Goal: Information Seeking & Learning: Learn about a topic

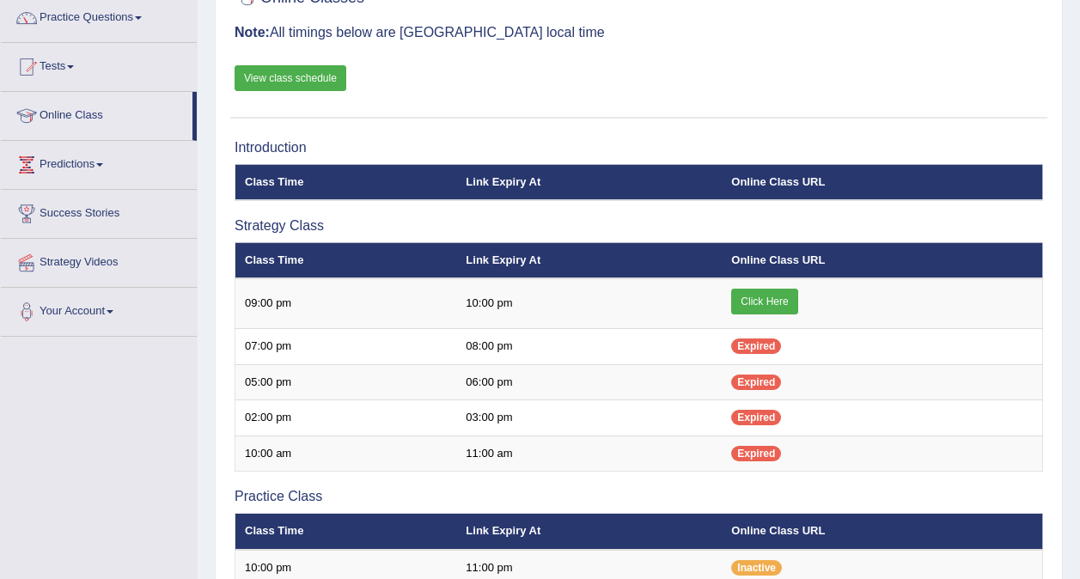
scroll to position [137, 0]
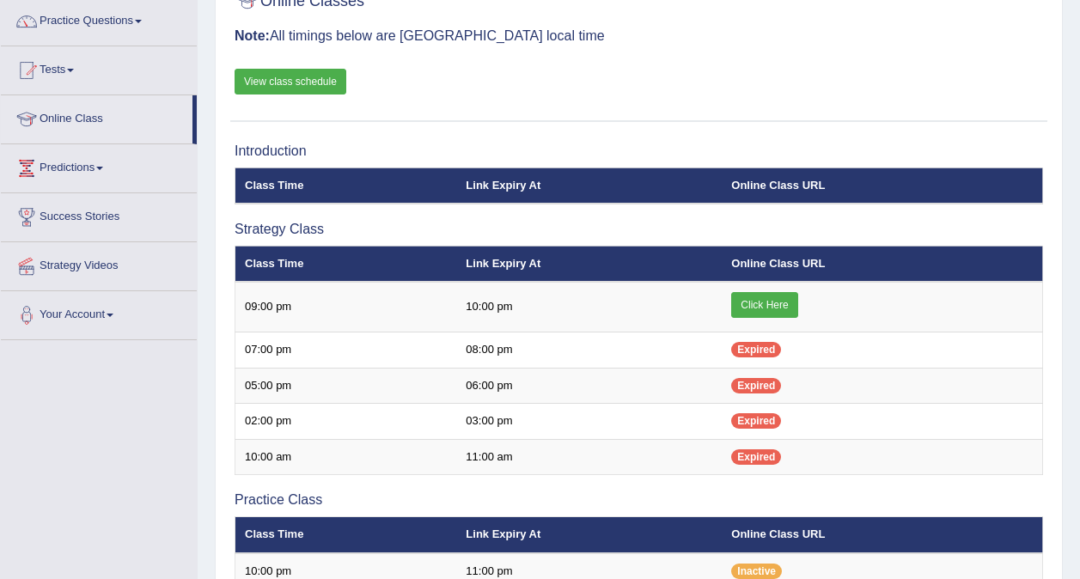
click at [269, 86] on link "View class schedule" at bounding box center [290, 82] width 112 height 26
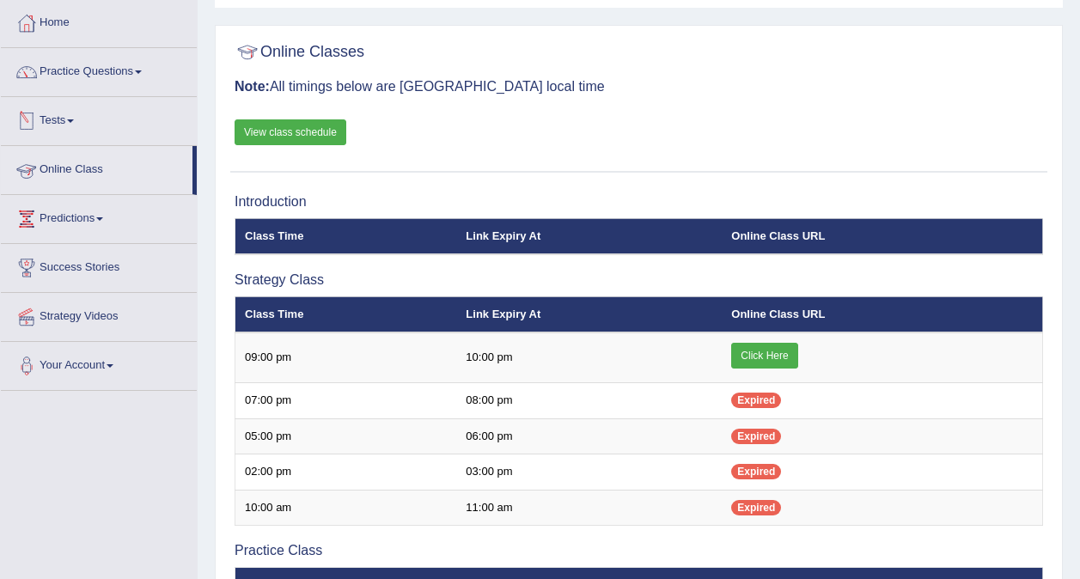
scroll to position [85, 0]
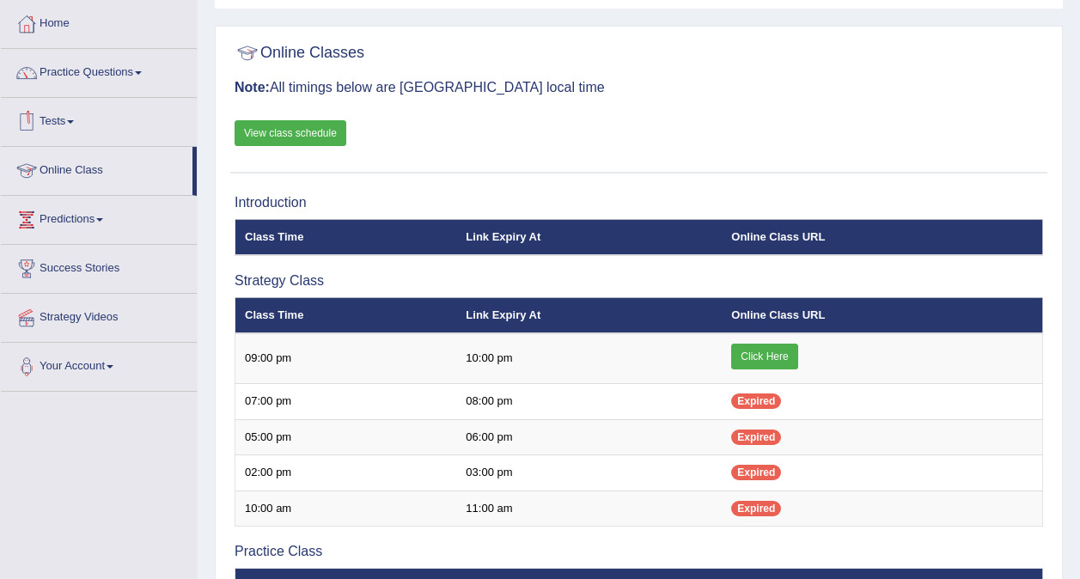
click at [76, 118] on link "Tests" at bounding box center [99, 119] width 196 height 43
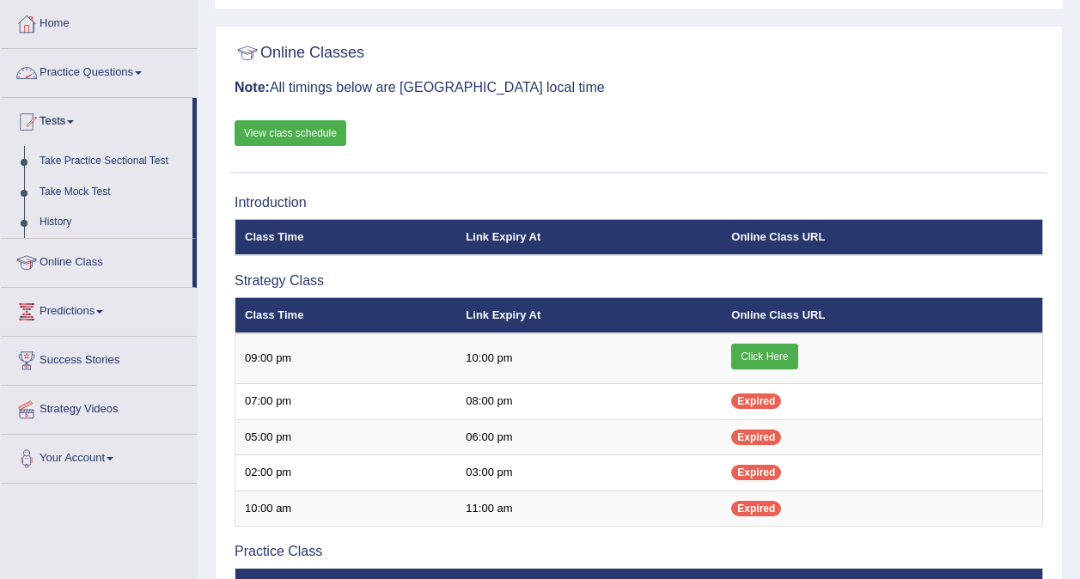
click at [125, 63] on link "Practice Questions" at bounding box center [99, 70] width 196 height 43
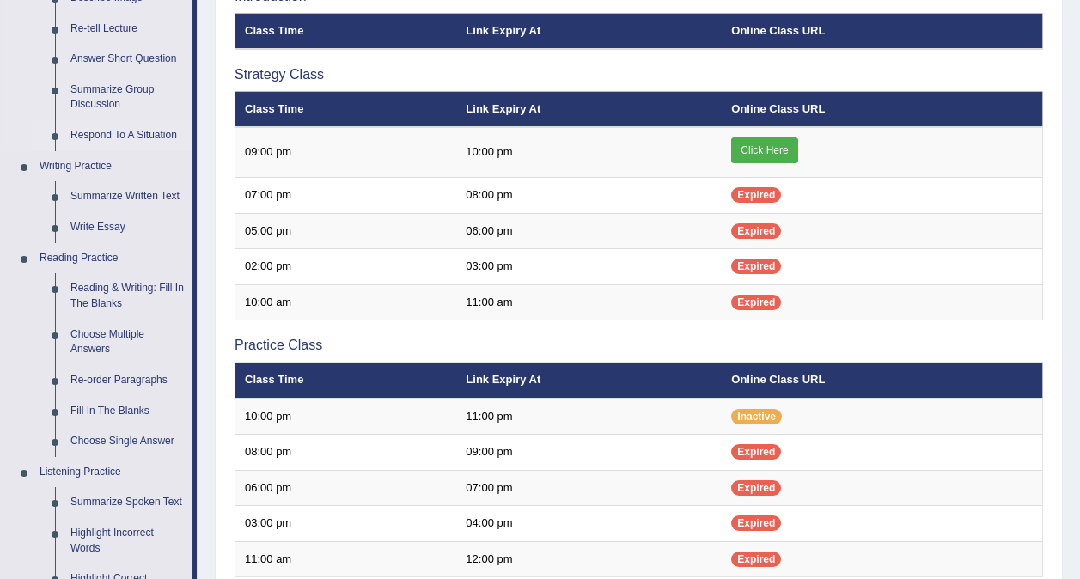
scroll to position [292, 0]
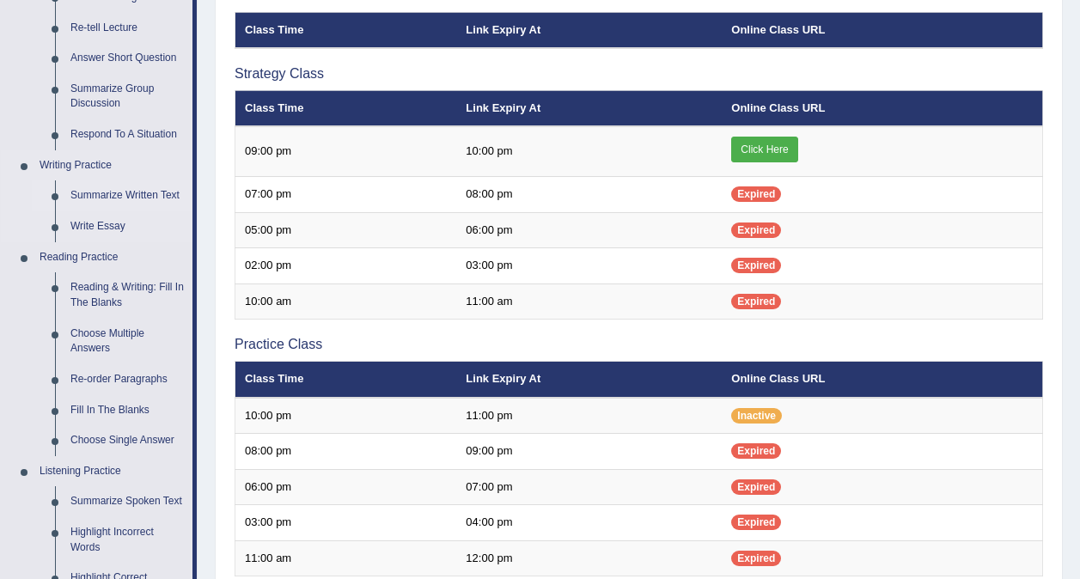
click at [94, 191] on link "Summarize Written Text" at bounding box center [128, 195] width 130 height 31
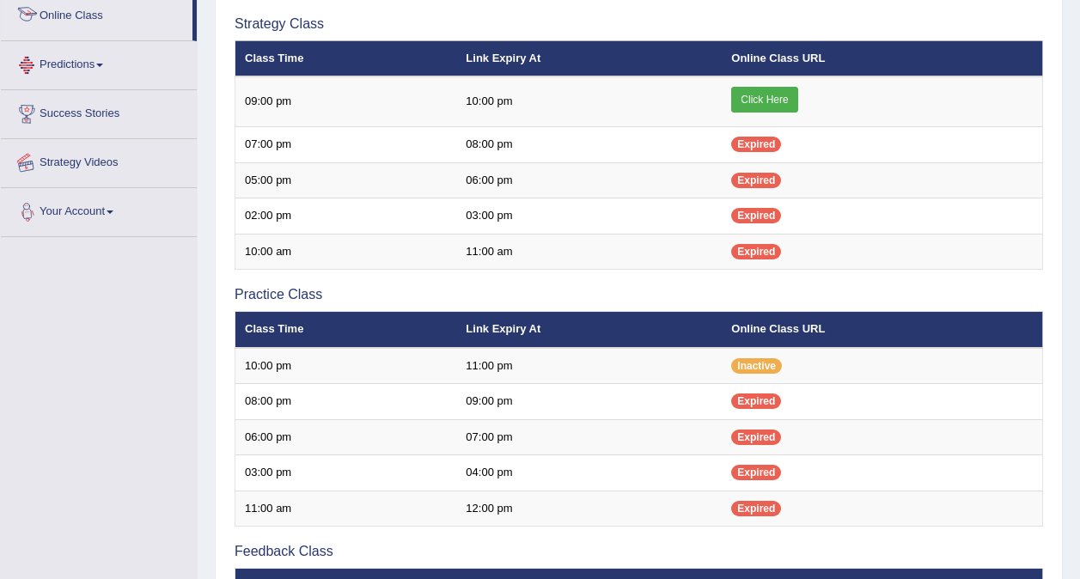
scroll to position [423, 0]
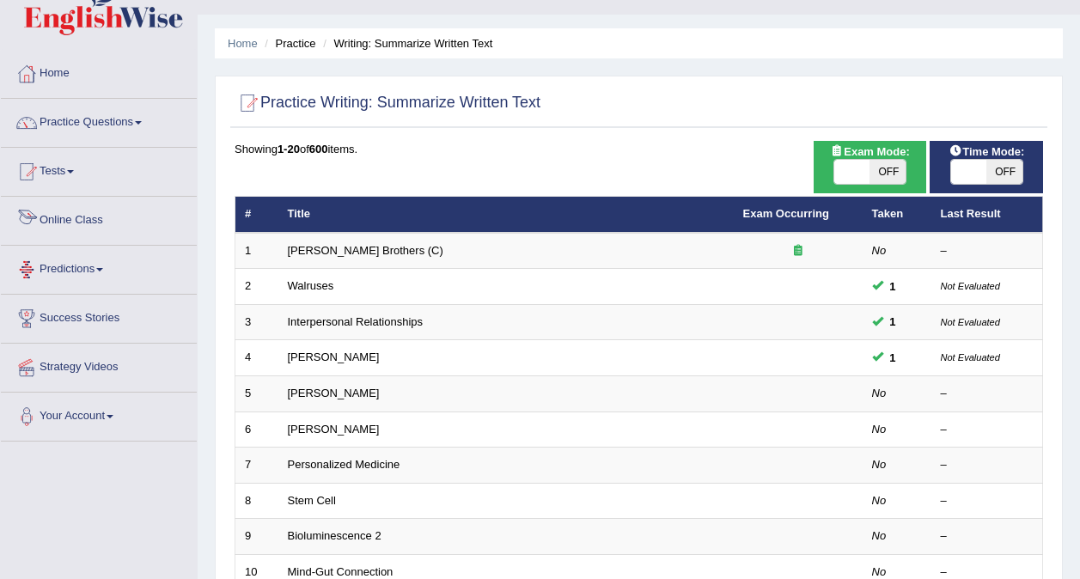
scroll to position [36, 0]
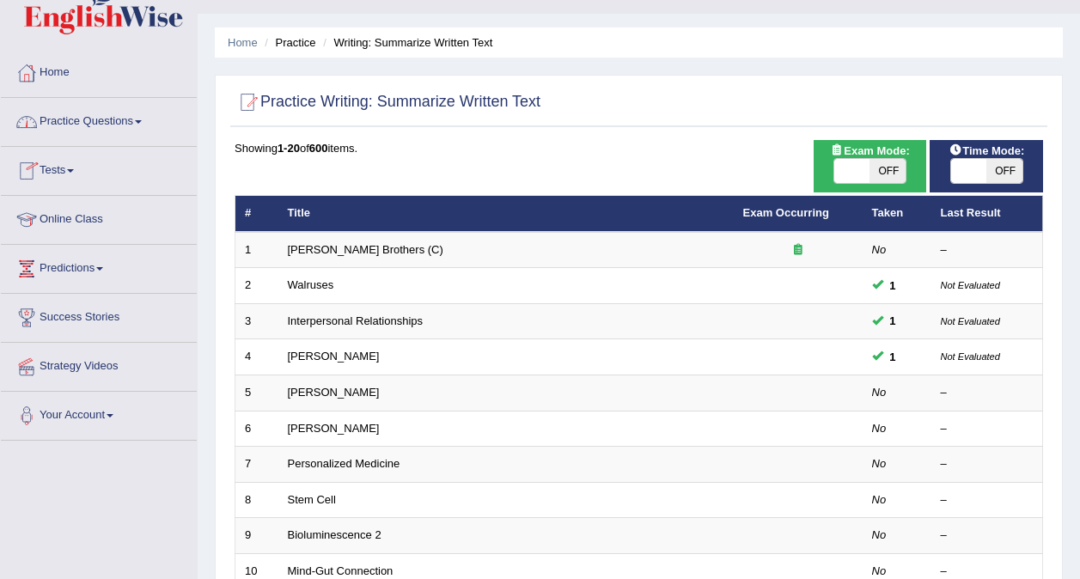
click at [93, 109] on link "Practice Questions" at bounding box center [99, 119] width 196 height 43
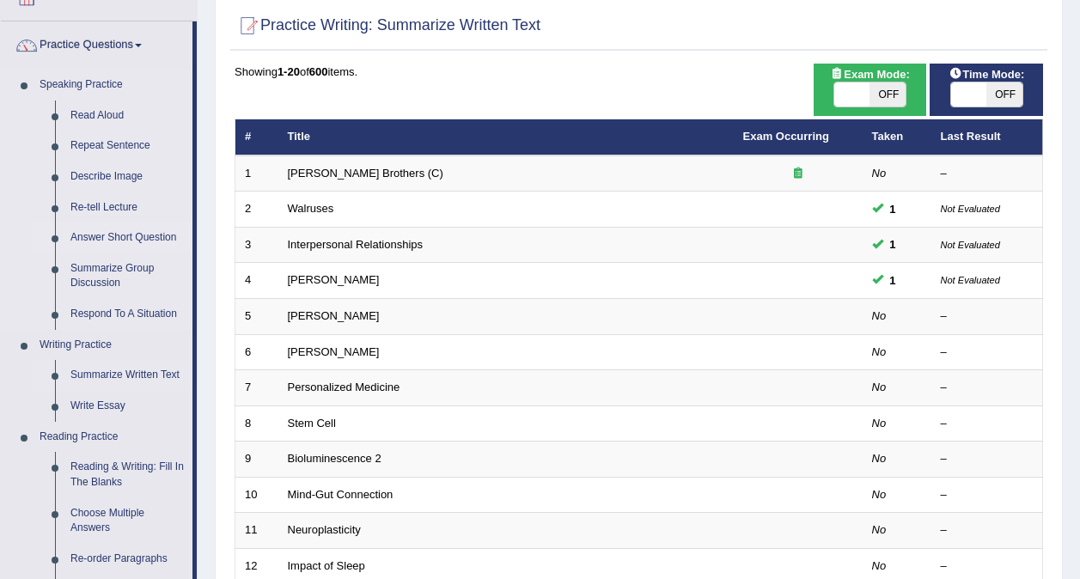
scroll to position [113, 0]
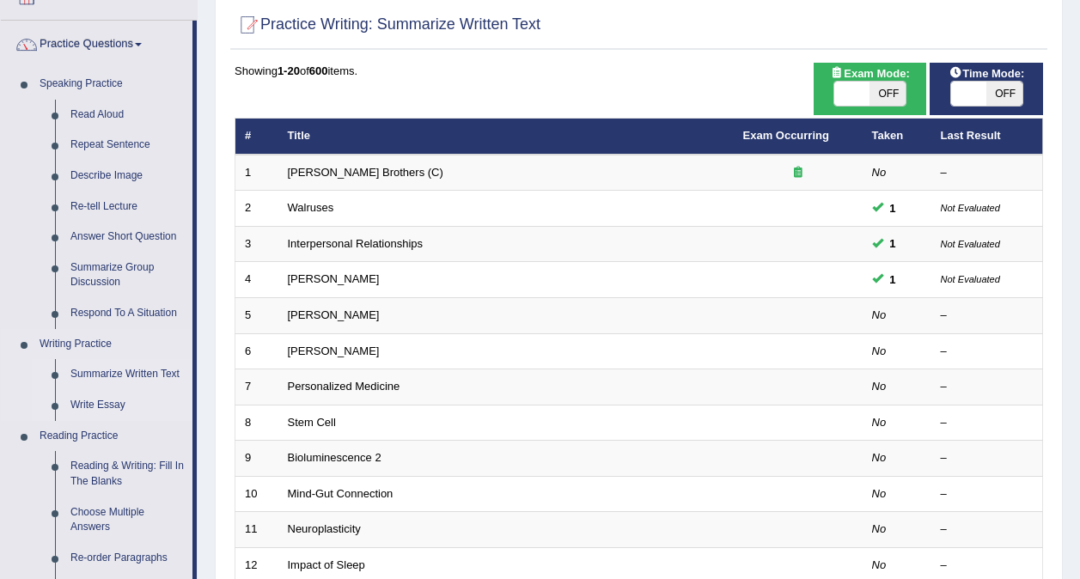
click at [104, 404] on link "Write Essay" at bounding box center [128, 405] width 130 height 31
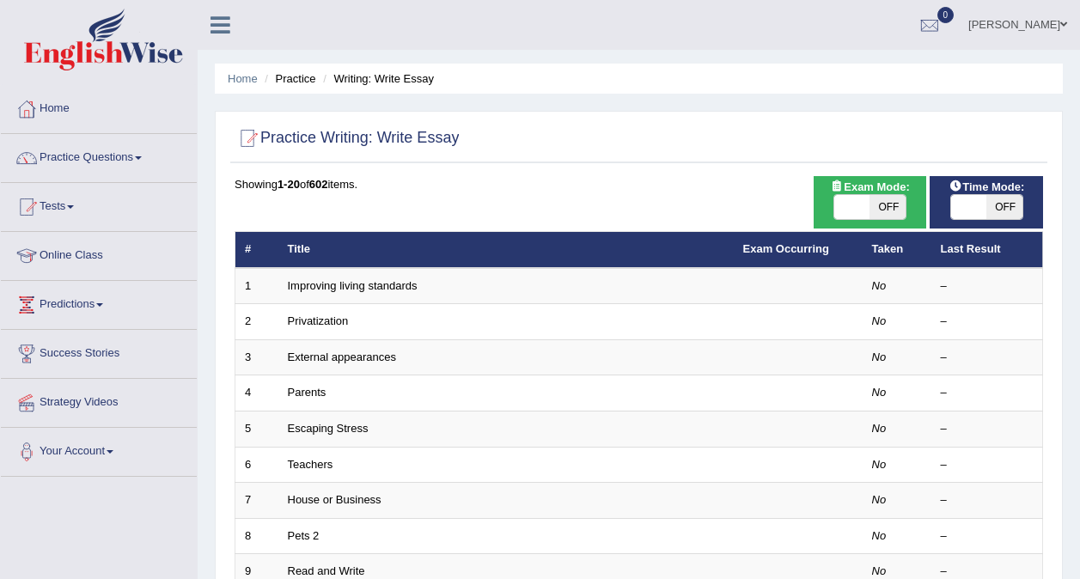
click at [803, 43] on ul "Neha Sharma Toggle navigation Username: 0416031414 Access Type: Online Subscrip…" at bounding box center [771, 24] width 618 height 49
click at [828, 15] on ul "Neha Sharma Toggle navigation Username: 0416031414 Access Type: Online Subscrip…" at bounding box center [771, 24] width 618 height 49
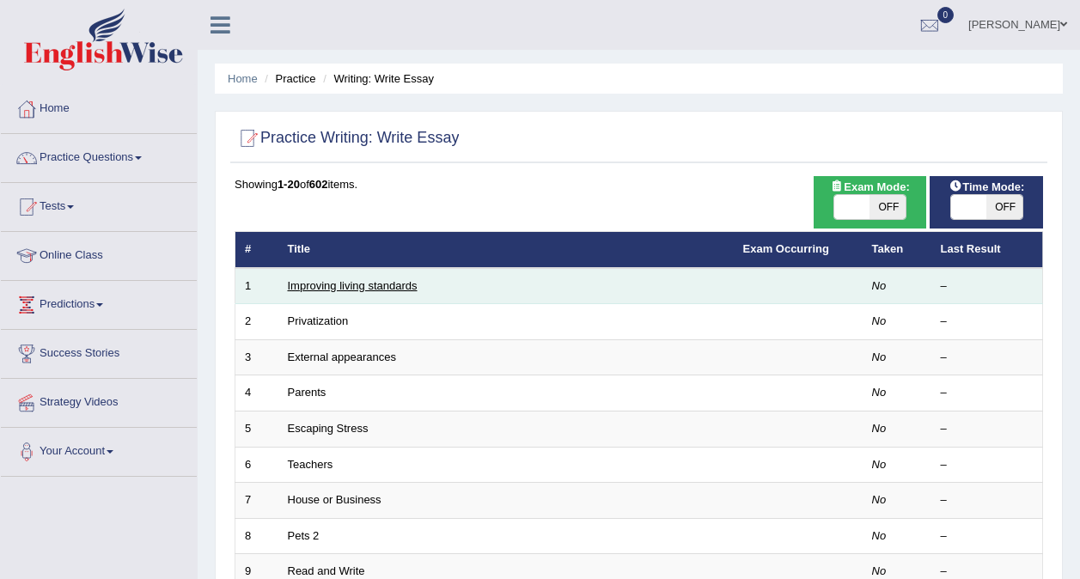
click at [405, 279] on link "Improving living standards" at bounding box center [353, 285] width 130 height 13
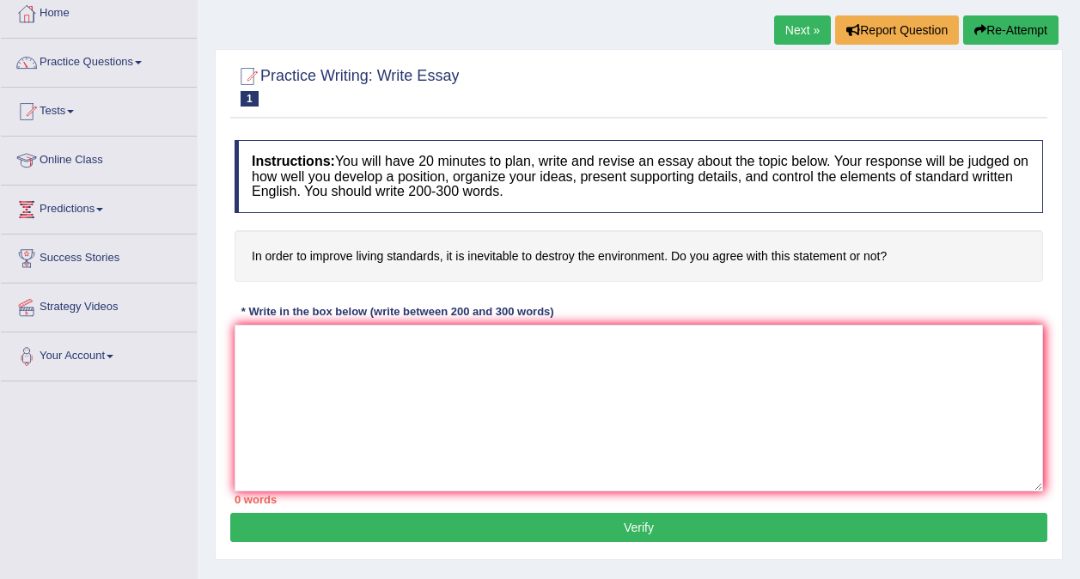
scroll to position [96, 0]
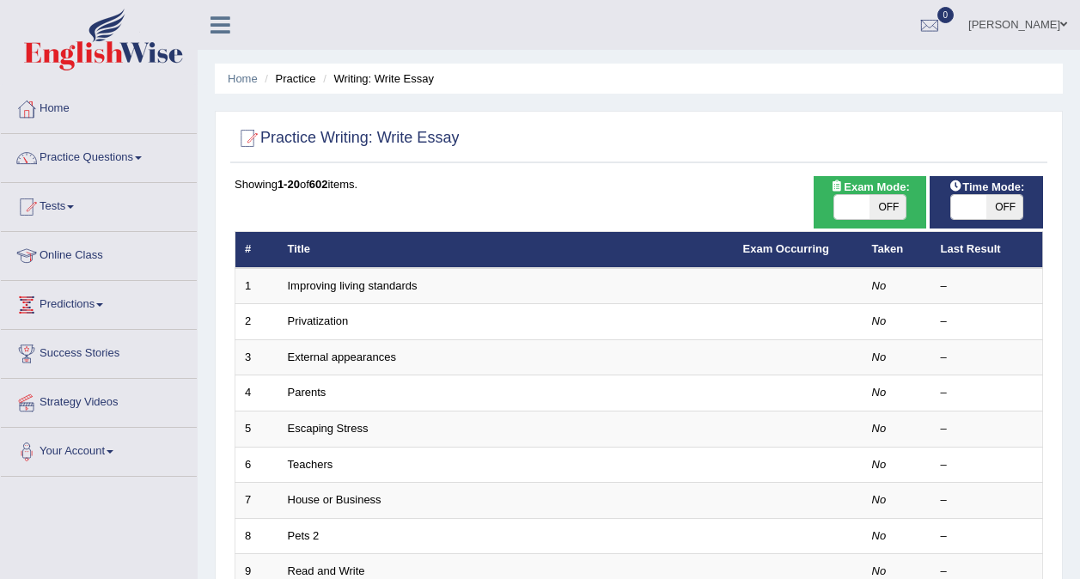
click at [1008, 209] on span "OFF" at bounding box center [1004, 207] width 36 height 24
checkbox input "true"
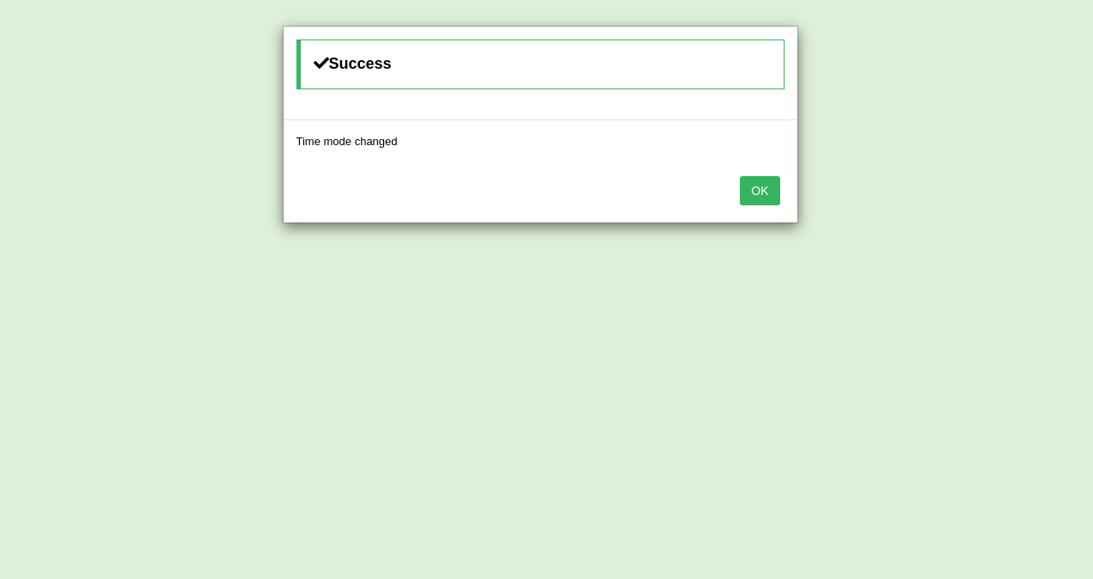
click at [749, 194] on button "OK" at bounding box center [760, 190] width 40 height 29
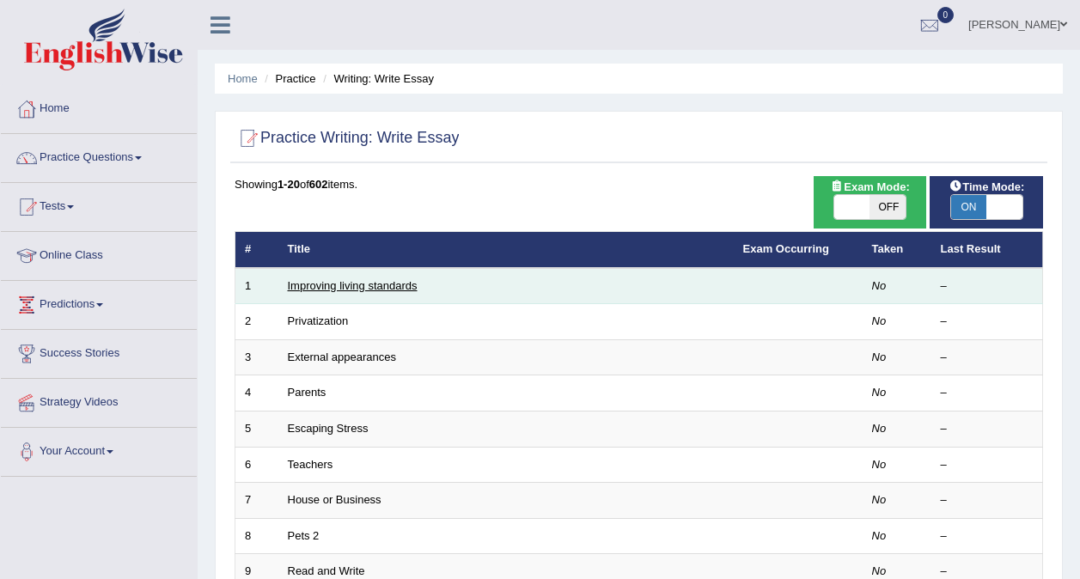
click at [379, 289] on link "Improving living standards" at bounding box center [353, 285] width 130 height 13
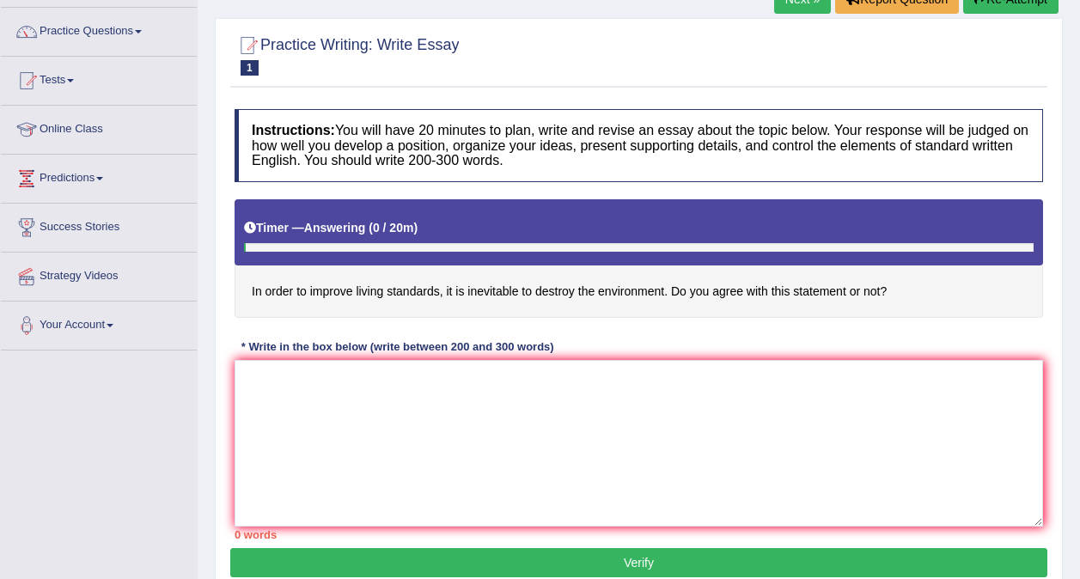
scroll to position [227, 0]
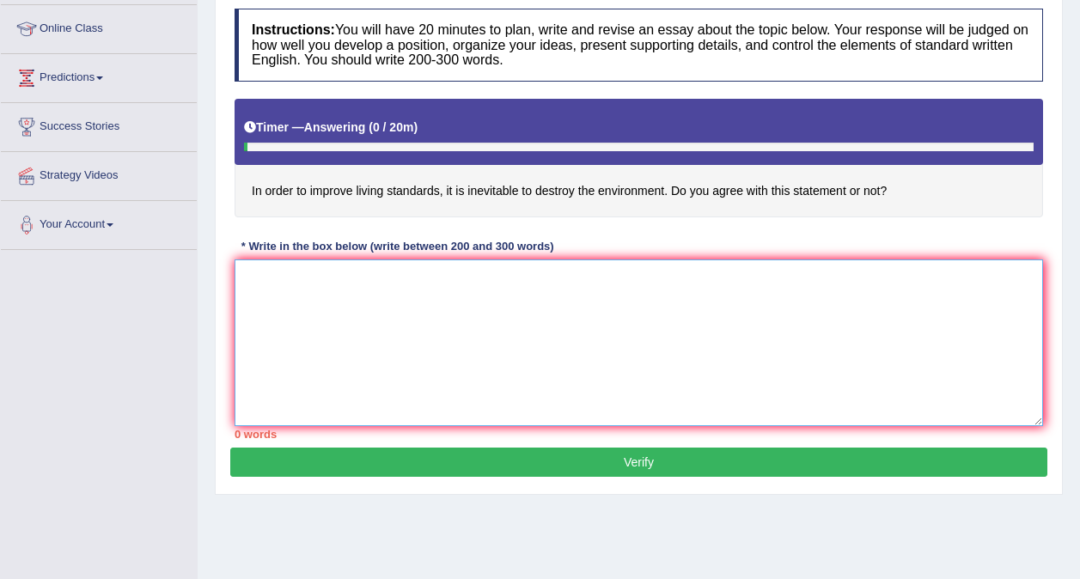
click at [273, 275] on textarea at bounding box center [638, 342] width 808 height 167
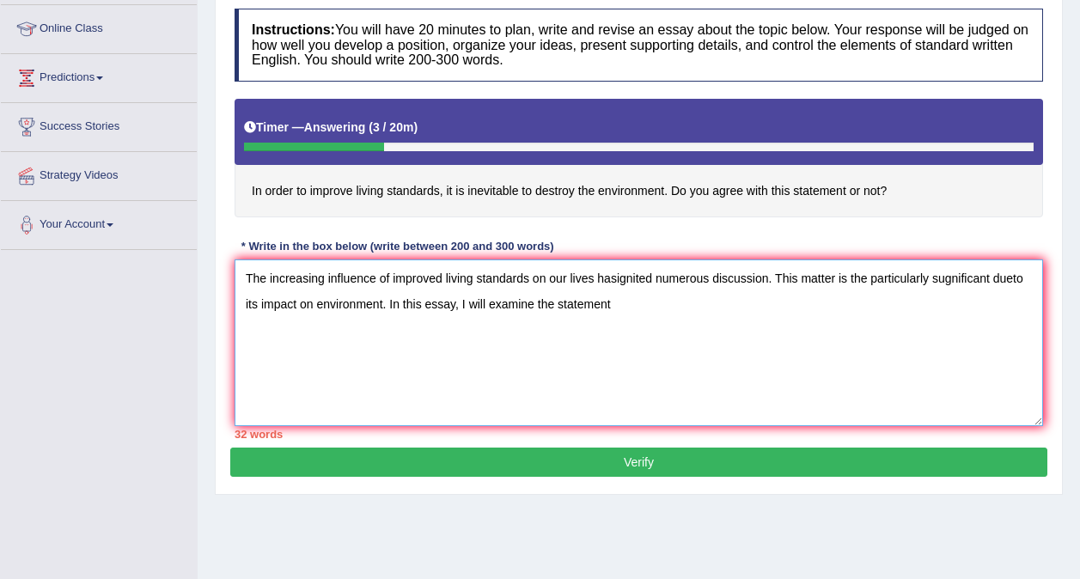
click at [1017, 278] on textarea "The increasing influence of improved living standards on our lives hasignited n…" at bounding box center [638, 342] width 808 height 167
click at [947, 276] on textarea "The increasing influence of improved living standards on our lives hasignited n…" at bounding box center [638, 342] width 808 height 167
click at [641, 308] on textarea "The increasing influence of improved living standards on our lives hasignited n…" at bounding box center [638, 342] width 808 height 167
type textarea "The increasing influence of improved living standards on our lives hasignited n…"
